Goal: Navigation & Orientation: Find specific page/section

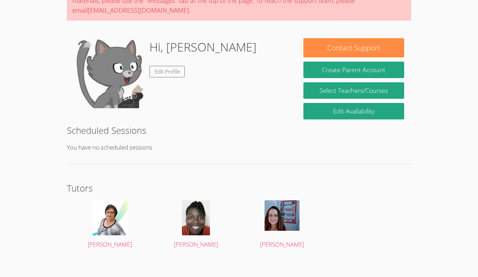
scroll to position [80, 0]
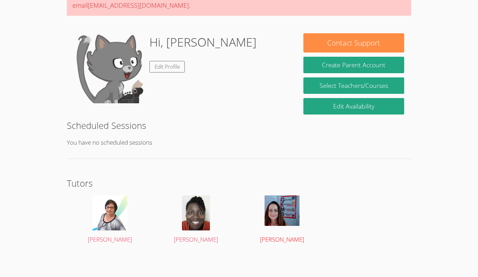
click at [289, 217] on img at bounding box center [281, 210] width 35 height 30
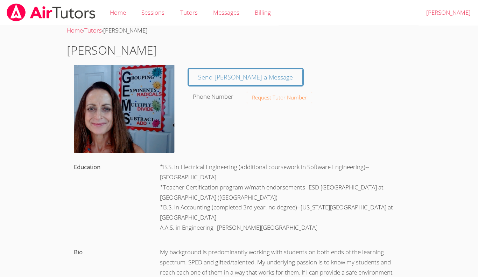
scroll to position [0, 0]
click at [153, 10] on link "Sessions" at bounding box center [153, 13] width 38 height 26
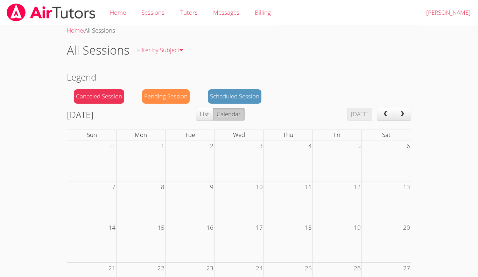
scroll to position [118, 0]
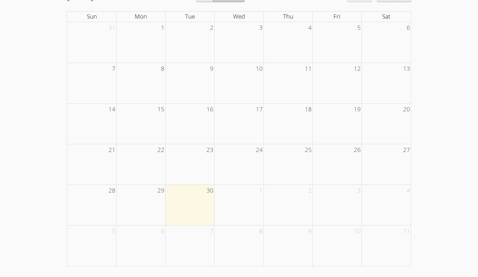
click at [192, 216] on td at bounding box center [189, 204] width 49 height 41
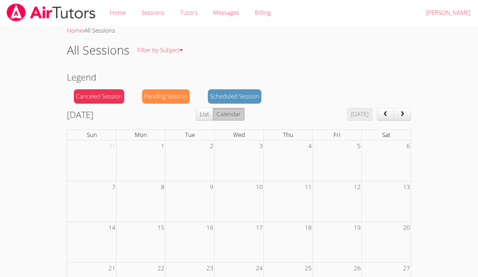
scroll to position [1, 0]
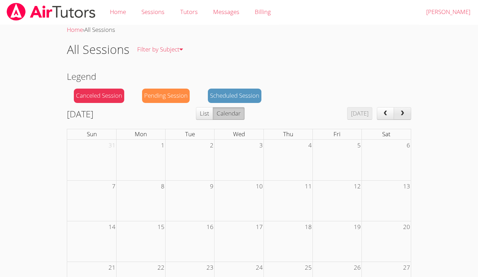
click at [400, 115] on span "next" at bounding box center [402, 113] width 7 height 6
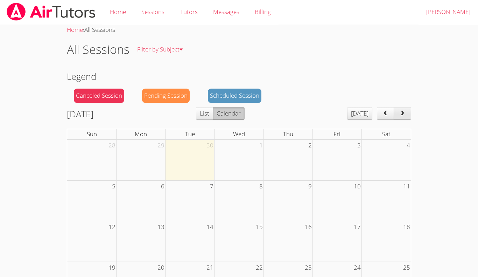
click at [400, 115] on span "next" at bounding box center [402, 113] width 7 height 6
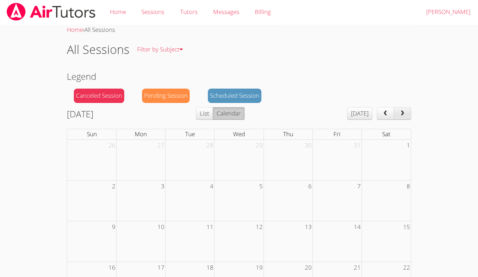
click at [400, 115] on span "next" at bounding box center [402, 113] width 7 height 6
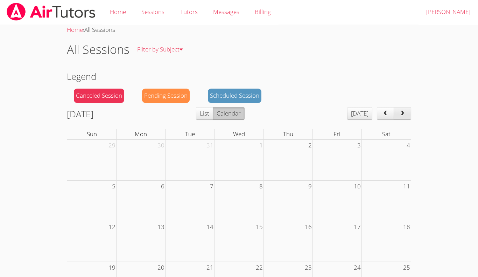
click at [400, 115] on span "next" at bounding box center [402, 113] width 7 height 6
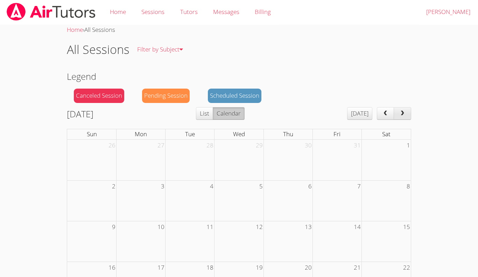
click at [400, 115] on span "next" at bounding box center [402, 113] width 7 height 6
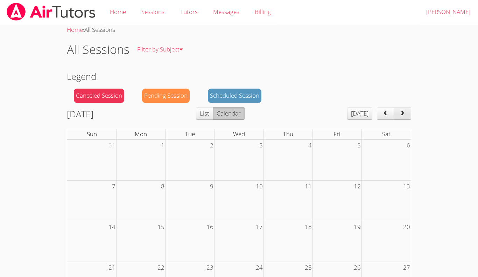
click at [400, 115] on span "next" at bounding box center [402, 113] width 7 height 6
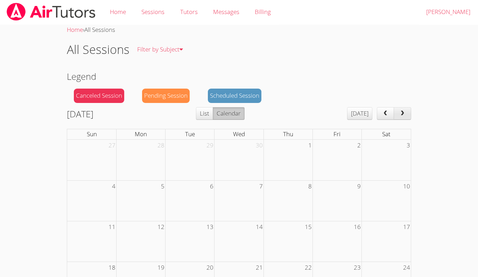
click at [400, 115] on span "next" at bounding box center [402, 113] width 7 height 6
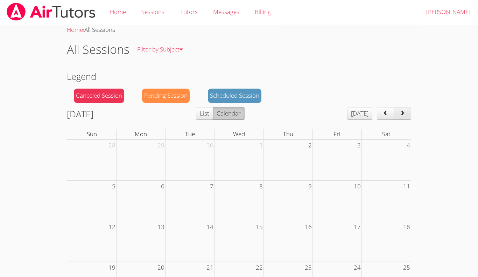
click at [400, 115] on span "next" at bounding box center [402, 113] width 7 height 6
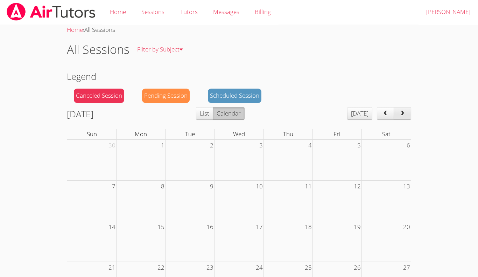
click at [400, 115] on span "next" at bounding box center [402, 113] width 7 height 6
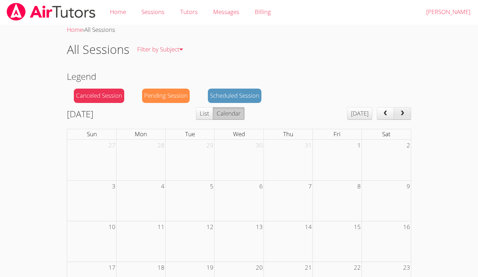
click at [400, 115] on span "next" at bounding box center [402, 113] width 7 height 6
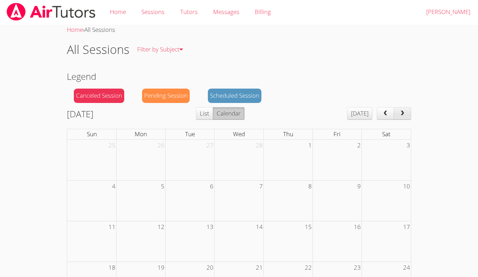
click at [400, 115] on span "next" at bounding box center [402, 113] width 7 height 6
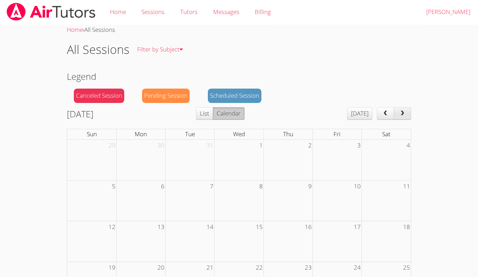
click at [400, 115] on span "next" at bounding box center [402, 113] width 7 height 6
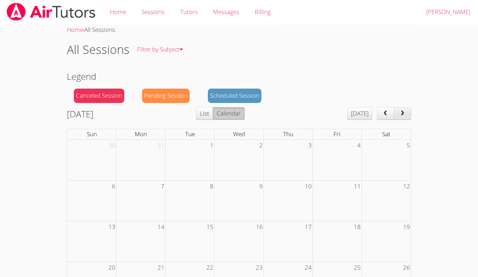
click at [400, 115] on span "next" at bounding box center [402, 113] width 7 height 6
click at [382, 115] on span "prev" at bounding box center [384, 113] width 7 height 6
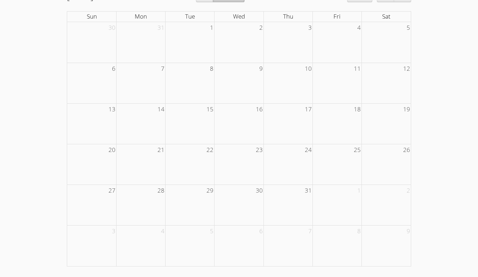
scroll to position [0, 0]
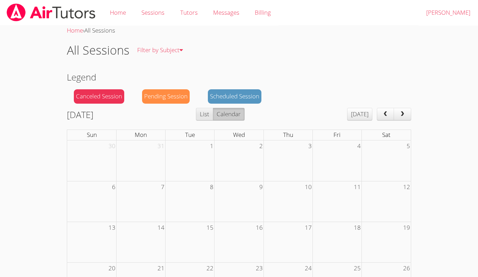
click at [213, 117] on button "List" at bounding box center [204, 114] width 17 height 13
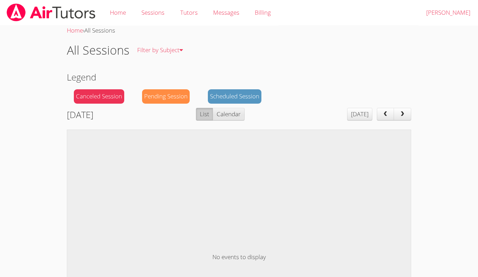
click at [232, 115] on button "Calendar" at bounding box center [229, 114] width 32 height 13
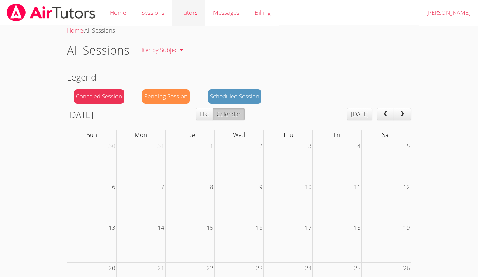
click at [186, 11] on link "Tutors" at bounding box center [188, 13] width 33 height 26
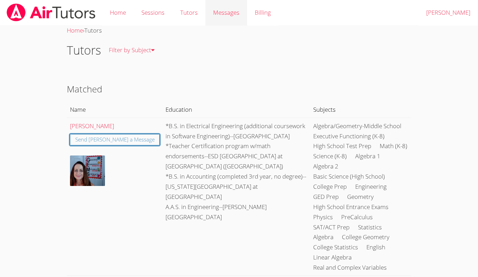
click at [220, 12] on span "Messages" at bounding box center [226, 12] width 26 height 8
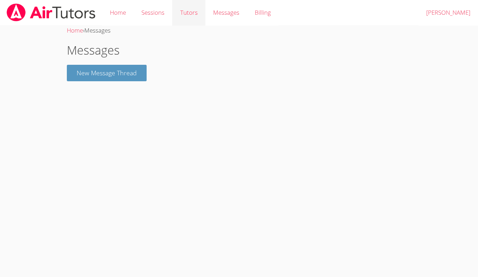
click at [195, 16] on link "Tutors" at bounding box center [188, 13] width 33 height 26
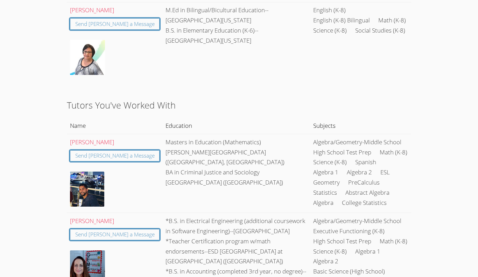
scroll to position [441, 0]
